Goal: Find contact information: Find contact information

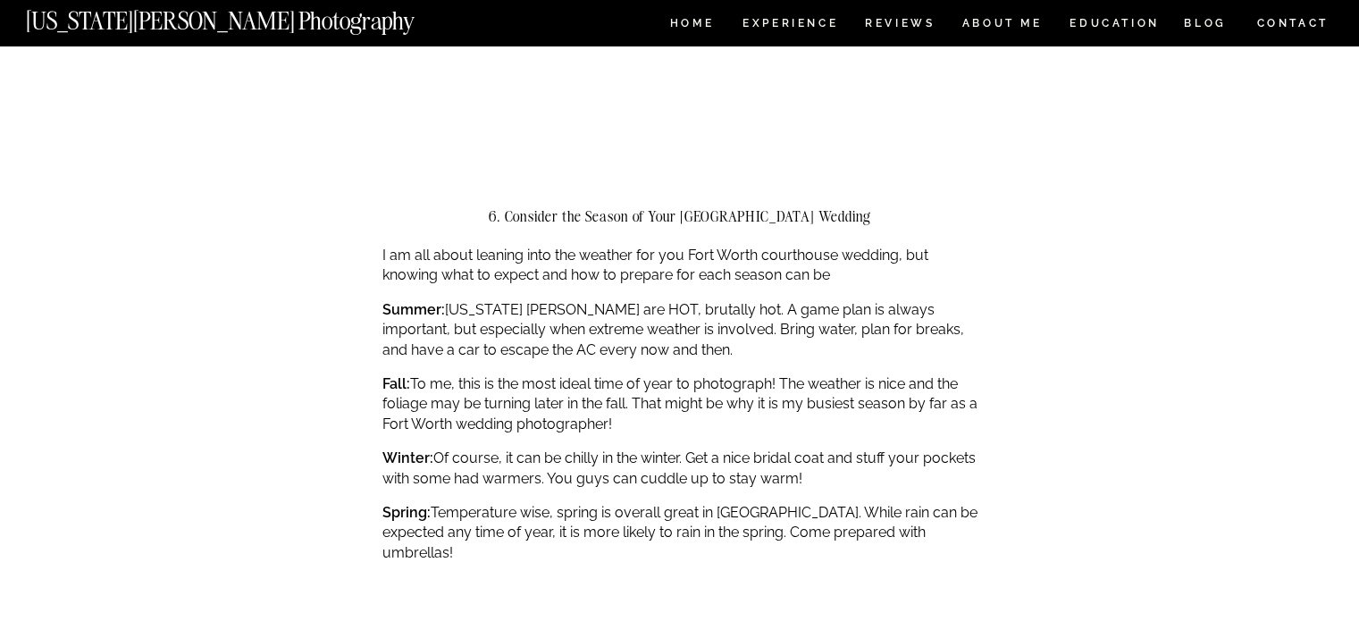
scroll to position [2949, 0]
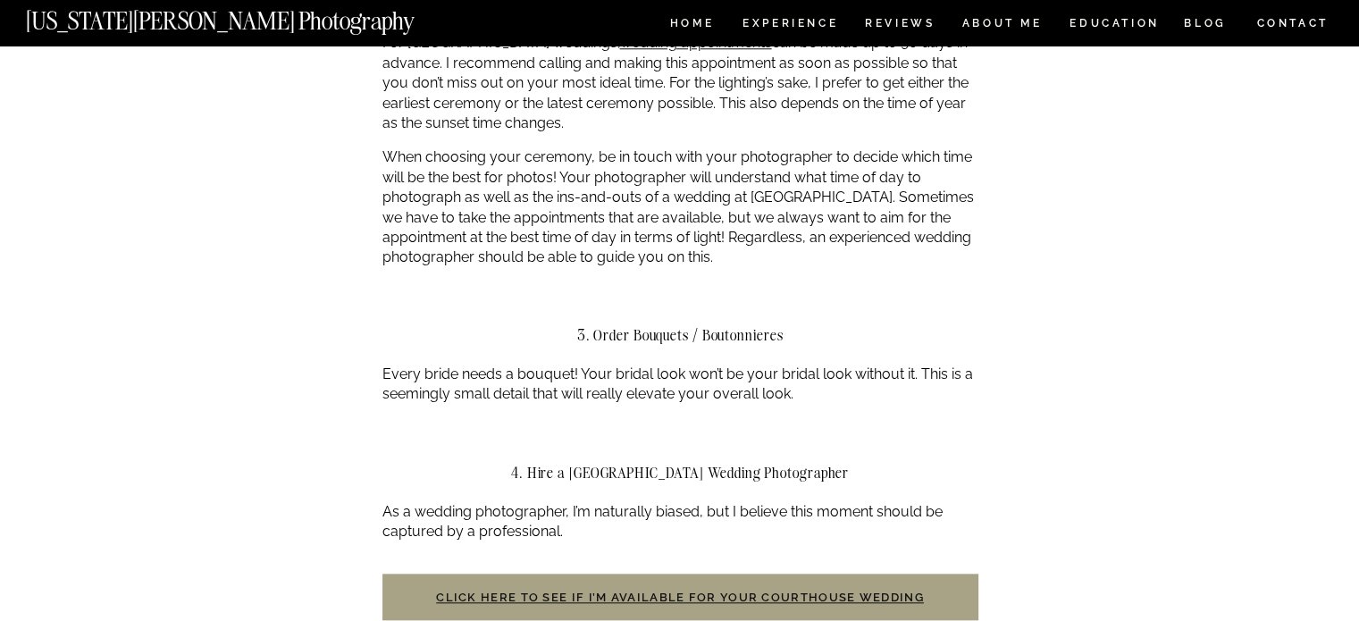
scroll to position [1430, 0]
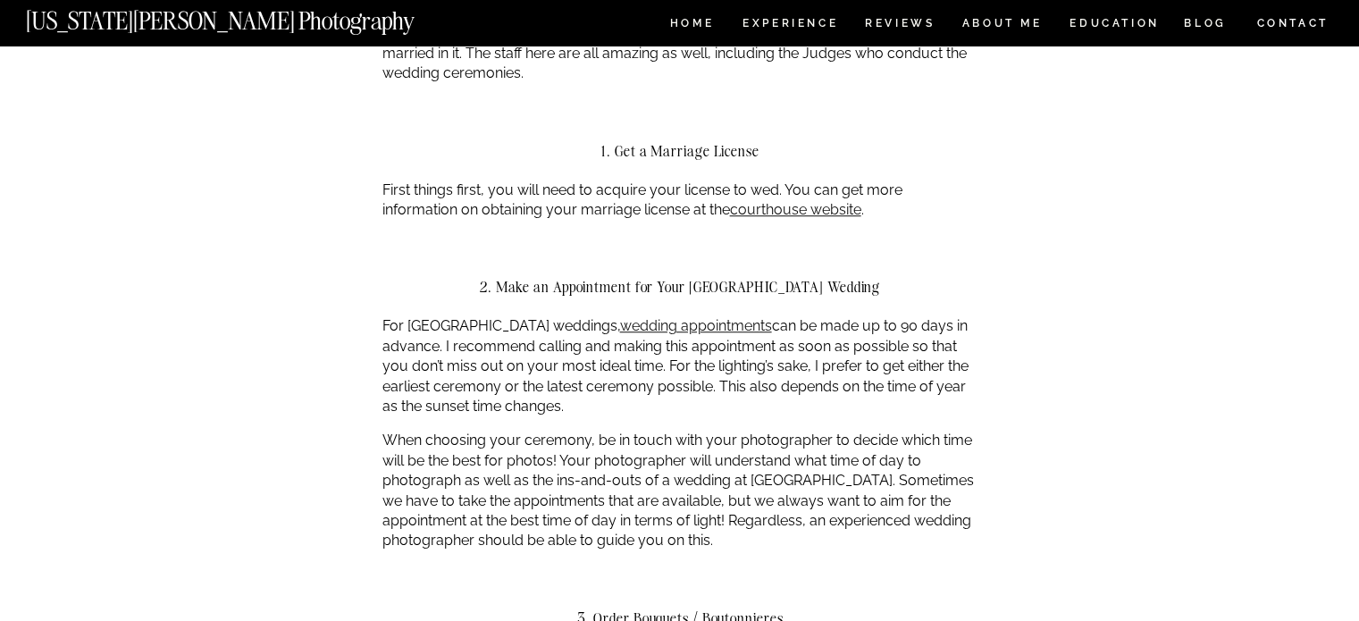
click at [700, 336] on p "For Fort Worth courthouse weddings, wedding appointments can be made up to 90 d…" at bounding box center [680, 366] width 596 height 100
click at [714, 329] on link "wedding appointments" at bounding box center [696, 325] width 152 height 17
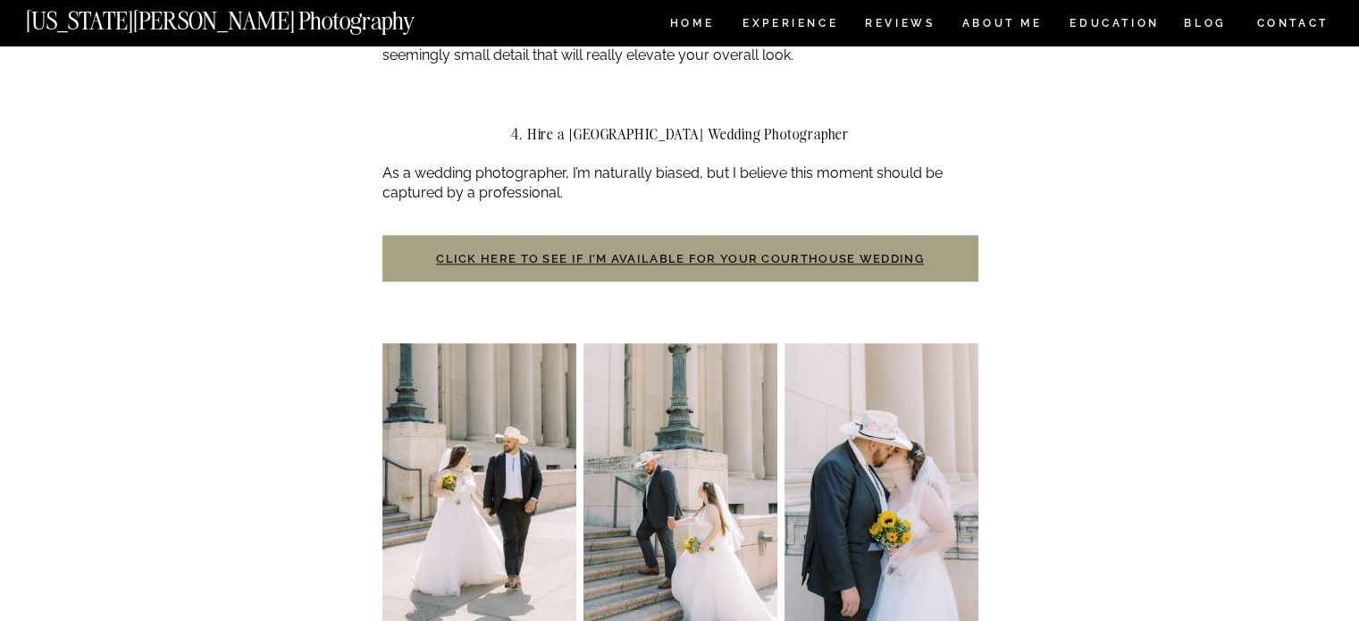
scroll to position [2055, 0]
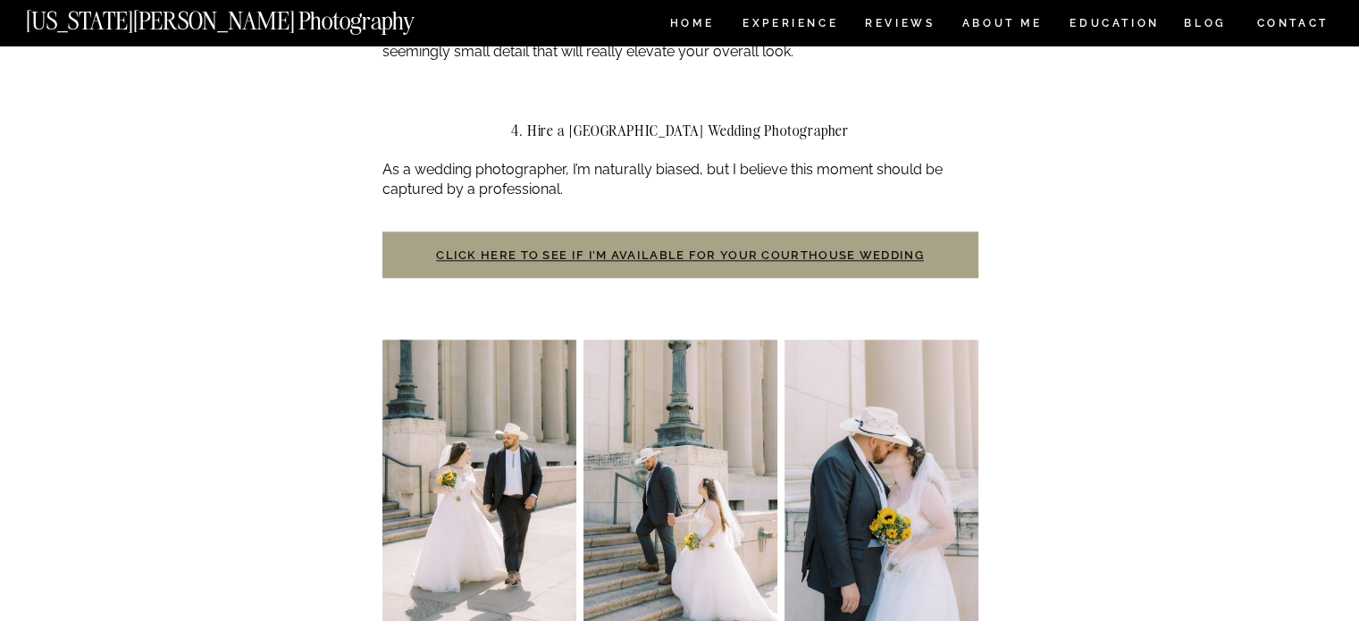
click at [693, 246] on h3 "Click here to see if I’m available for your courthouse wedding" at bounding box center [680, 254] width 596 height 46
click at [693, 260] on link "Click here to see if I’m available for your courthouse wedding" at bounding box center [680, 254] width 488 height 13
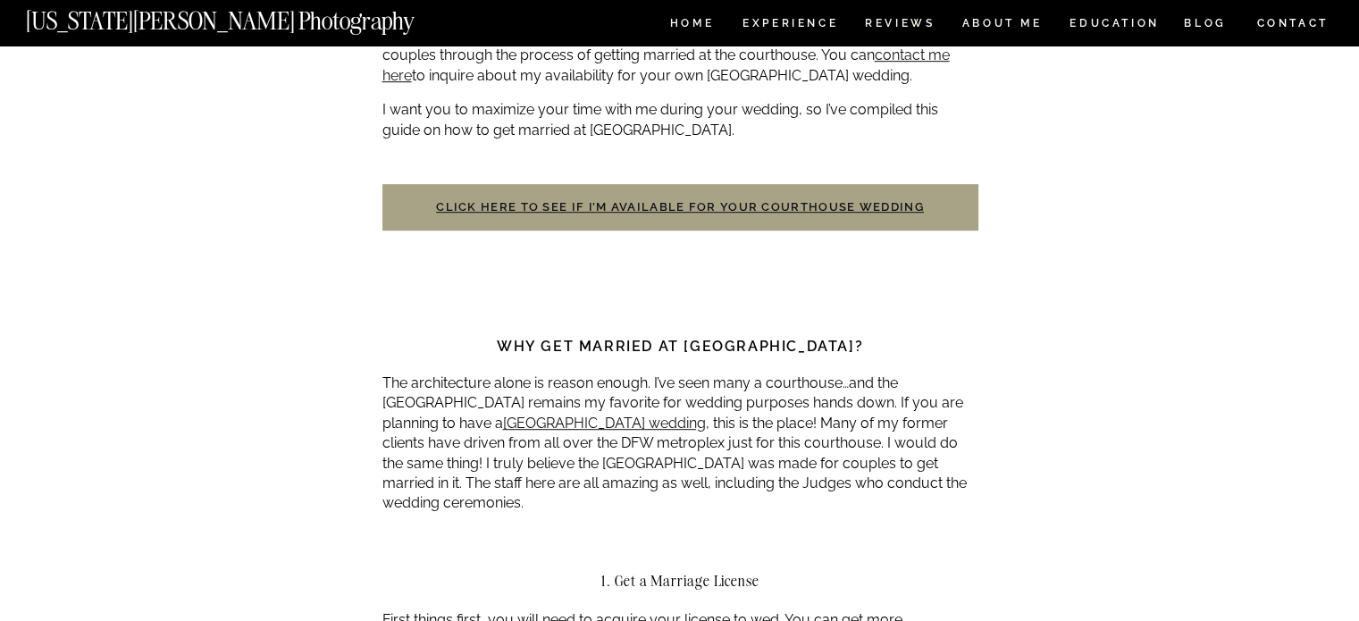
scroll to position [983, 0]
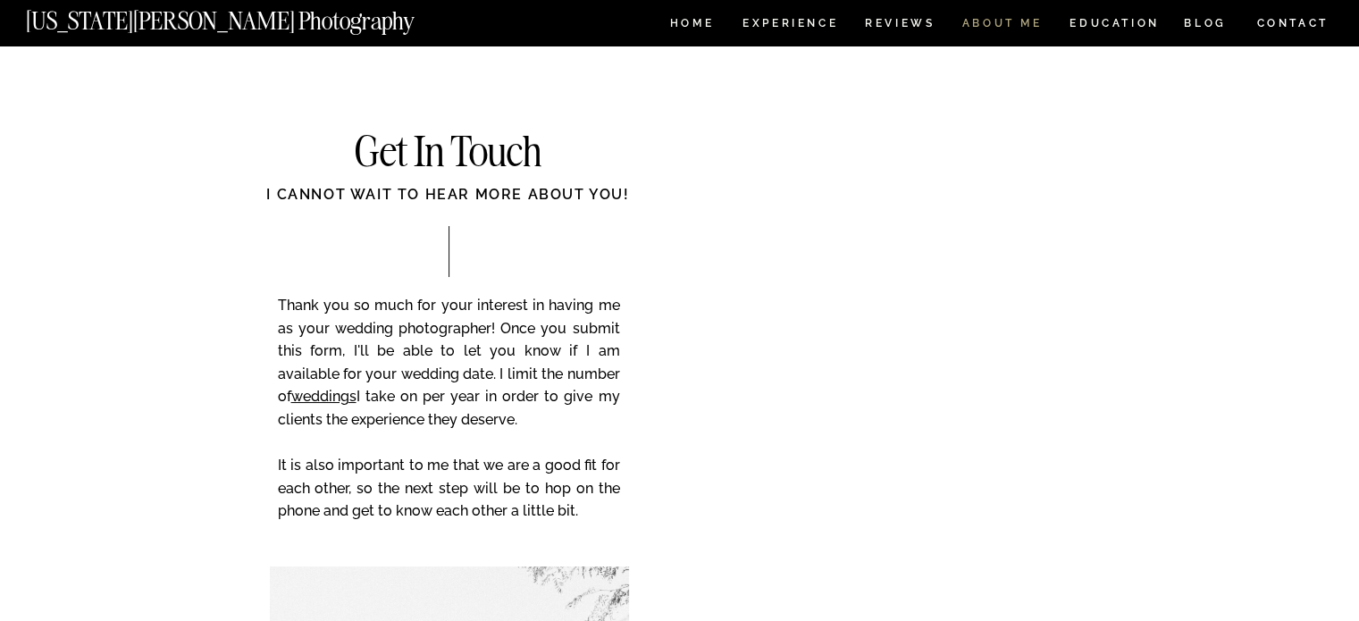
click at [972, 25] on nav "ABOUT ME" at bounding box center [1002, 25] width 81 height 15
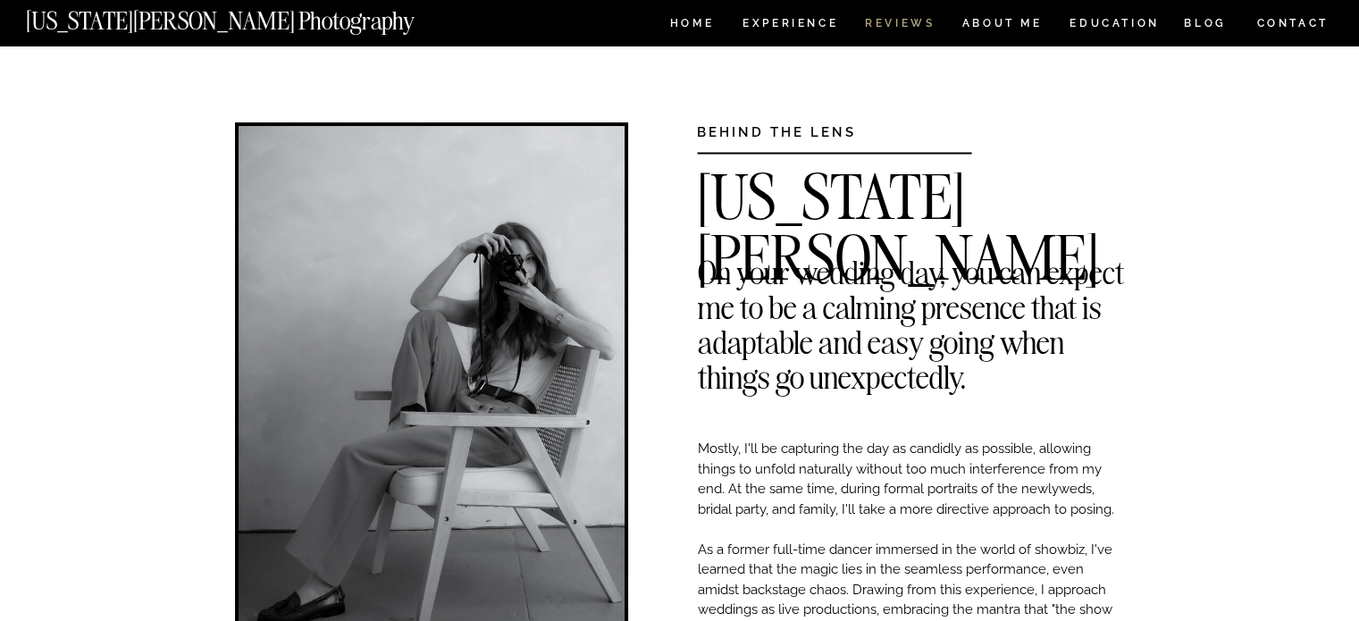
click at [919, 24] on nav "REVIEWS" at bounding box center [898, 25] width 67 height 15
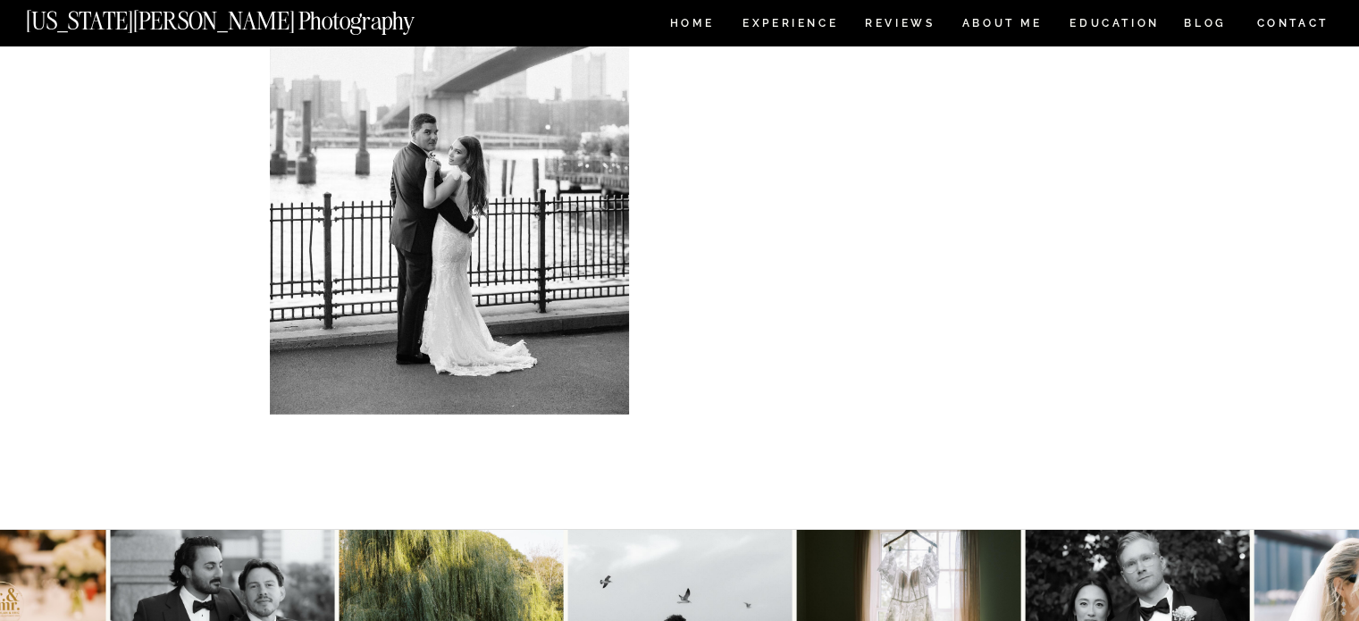
scroll to position [5094, 0]
